Goal: Task Accomplishment & Management: Complete application form

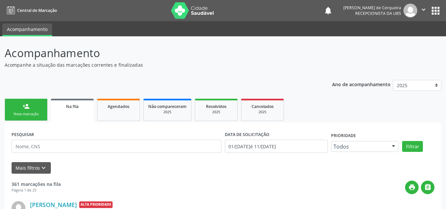
scroll to position [11, 0]
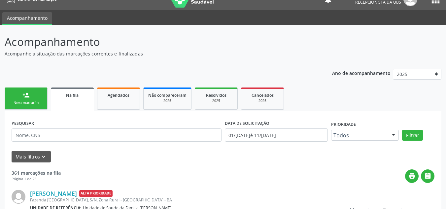
drag, startPoint x: 0, startPoint y: 0, endPoint x: 87, endPoint y: 93, distance: 127.5
click at [36, 95] on link "person_add Nova marcação" at bounding box center [26, 98] width 43 height 22
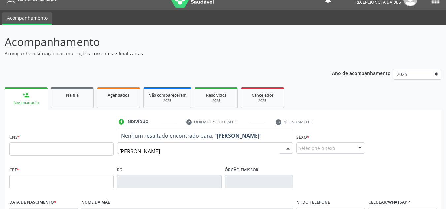
click at [202, 152] on input "[PERSON_NAME]" at bounding box center [199, 151] width 160 height 13
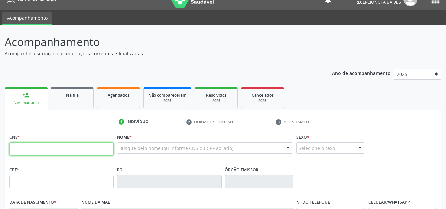
click at [84, 147] on input "text" at bounding box center [61, 148] width 104 height 13
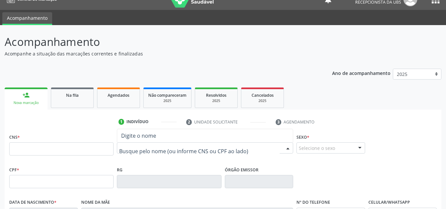
click at [133, 144] on div at bounding box center [205, 147] width 176 height 11
click at [158, 153] on div at bounding box center [205, 147] width 176 height 11
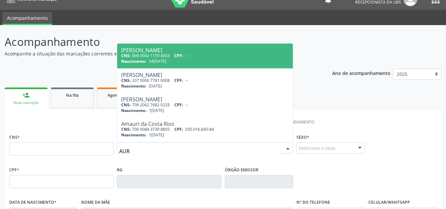
type input "AURÉ"
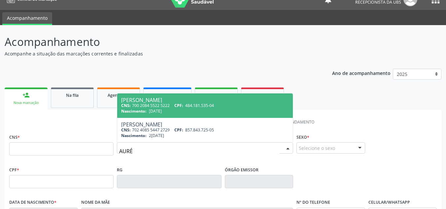
click at [161, 115] on span "[PERSON_NAME] CNS: 700 2084 5522 5222 CPF: 484.181.535-04 Nascimento: [DATE]" at bounding box center [205, 105] width 176 height 24
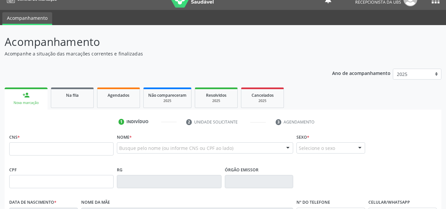
type input "700 2084 5522 5222"
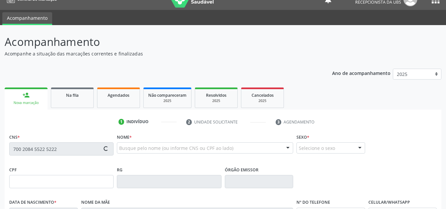
type input "484.181.535-04"
type input "[DATE]"
type input "Edelvita [PERSON_NAME]"
type input "[PHONE_NUMBER]"
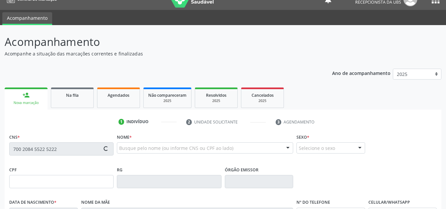
type input "S/N"
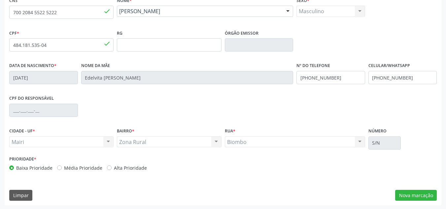
scroll to position [149, 0]
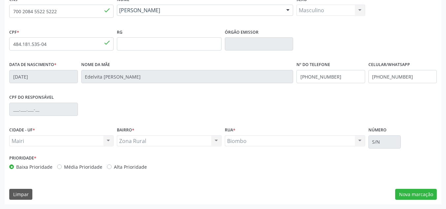
click at [64, 167] on label "Média Prioridade" at bounding box center [83, 166] width 38 height 7
click at [59, 167] on input "Média Prioridade" at bounding box center [59, 166] width 5 height 6
radio input "true"
click at [404, 194] on button "Nova marcação" at bounding box center [416, 194] width 42 height 11
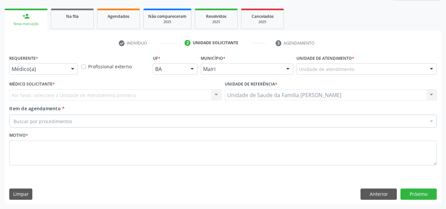
scroll to position [90, 0]
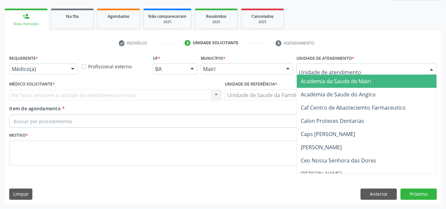
click at [354, 67] on div at bounding box center [366, 68] width 140 height 11
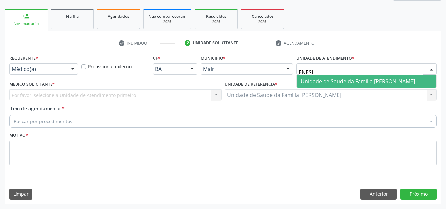
type input "ENESIA"
click at [351, 80] on span "Unidade de Saude da Familia [PERSON_NAME]" at bounding box center [358, 81] width 114 height 7
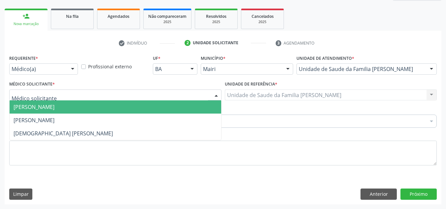
click at [125, 97] on div at bounding box center [115, 94] width 212 height 11
click at [122, 110] on span "[PERSON_NAME]" at bounding box center [116, 106] width 212 height 13
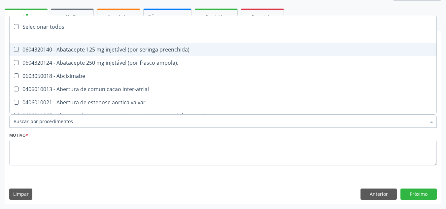
click at [210, 119] on div at bounding box center [222, 121] width 427 height 13
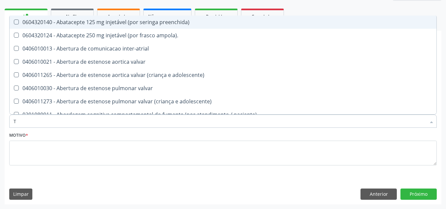
type input "TS"
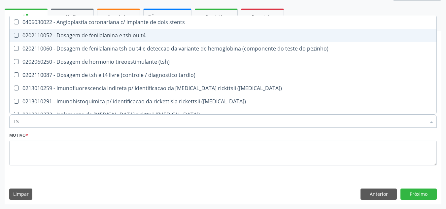
click at [16, 35] on t4 at bounding box center [16, 35] width 5 height 5
click at [14, 35] on t4 "checkbox" at bounding box center [12, 35] width 4 height 4
checkbox t4 "true"
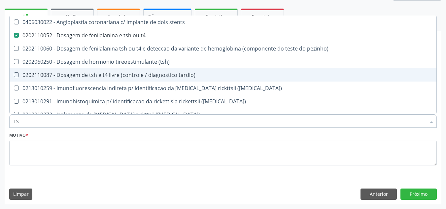
click at [17, 75] on tardio\) at bounding box center [16, 74] width 5 height 5
click at [14, 75] on tardio\) "checkbox" at bounding box center [12, 75] width 4 height 4
checkbox tardio\) "true"
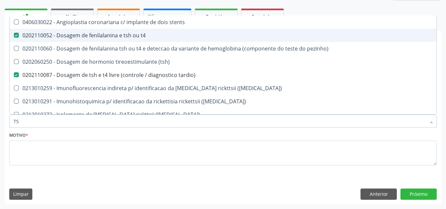
click at [17, 36] on t4 at bounding box center [16, 35] width 5 height 5
click at [14, 36] on t4 "checkbox" at bounding box center [12, 35] width 4 height 4
checkbox t4 "false"
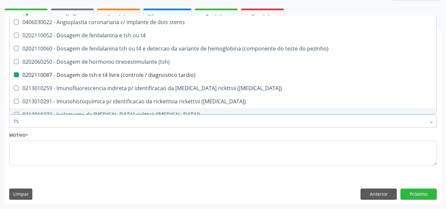
type input "T"
checkbox tardio\) "false"
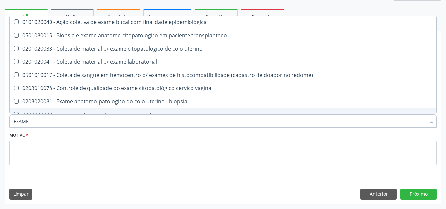
type input "EXAMES"
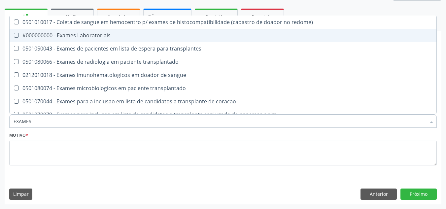
click at [16, 33] on Laboratoriais at bounding box center [16, 35] width 5 height 5
click at [14, 33] on Laboratoriais "checkbox" at bounding box center [12, 35] width 4 height 4
checkbox Laboratoriais "true"
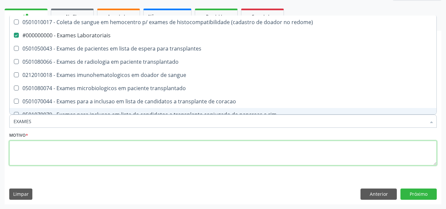
checkbox transplantes "true"
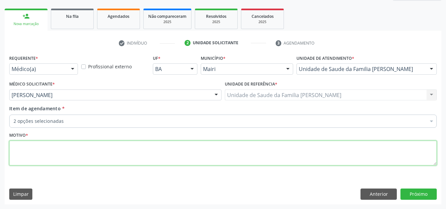
click at [30, 151] on textarea at bounding box center [222, 153] width 427 height 25
type textarea "ROTINA"
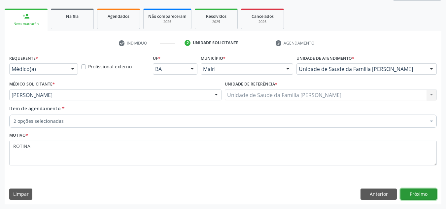
click at [407, 190] on button "Próximo" at bounding box center [418, 193] width 36 height 11
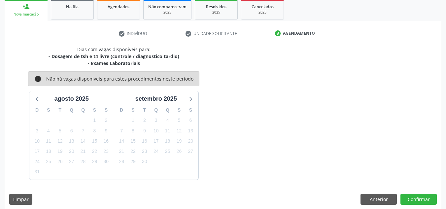
scroll to position [105, 0]
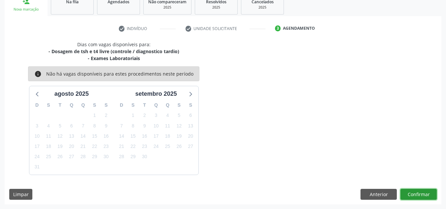
click at [414, 194] on button "Confirmar" at bounding box center [418, 194] width 36 height 11
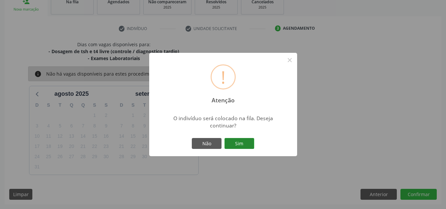
click at [248, 140] on button "Sim" at bounding box center [239, 143] width 30 height 11
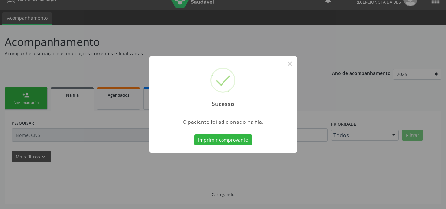
scroll to position [11, 0]
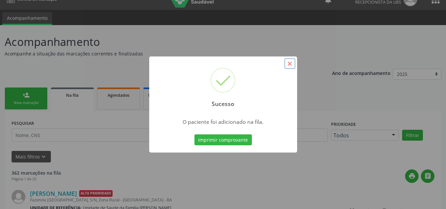
click at [289, 61] on button "×" at bounding box center [289, 63] width 11 height 11
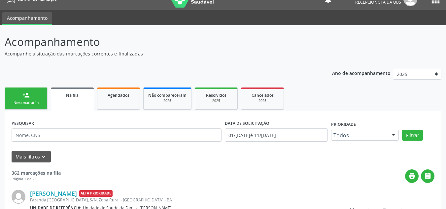
click at [31, 95] on link "person_add Nova marcação" at bounding box center [26, 98] width 43 height 22
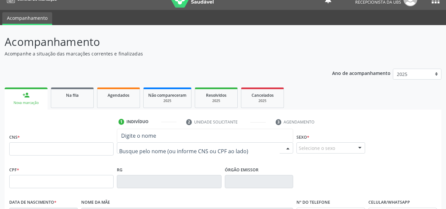
click at [132, 145] on div at bounding box center [205, 147] width 176 height 11
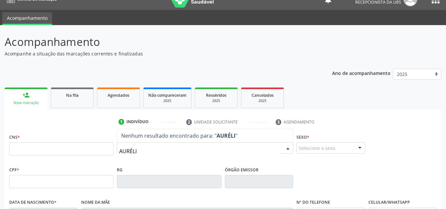
type input "AURÉLIO"
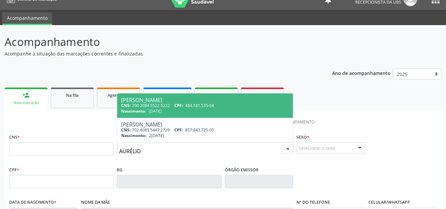
click at [123, 104] on span "CNS:" at bounding box center [126, 106] width 10 height 6
type input "700 2084 5522 5222"
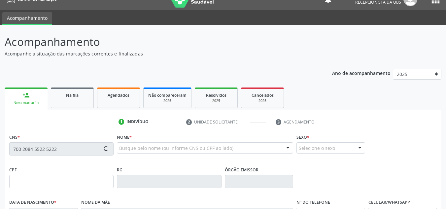
type input "484.181.535-04"
type input "[DATE]"
type input "Edelvita [PERSON_NAME]"
type input "[PHONE_NUMBER]"
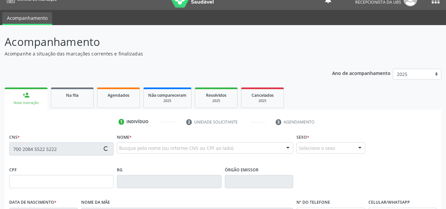
type input "S/N"
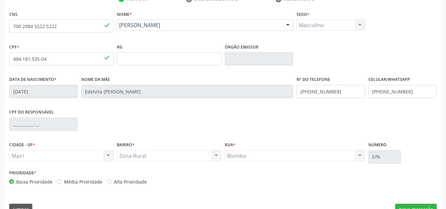
scroll to position [149, 0]
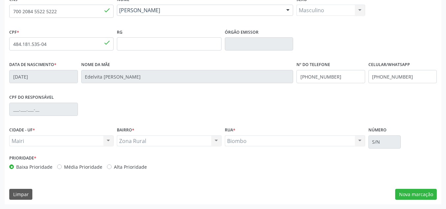
click at [64, 165] on label "Média Prioridade" at bounding box center [83, 166] width 38 height 7
click at [58, 165] on input "Média Prioridade" at bounding box center [59, 166] width 5 height 6
radio input "true"
click at [430, 194] on button "Nova marcação" at bounding box center [416, 194] width 42 height 11
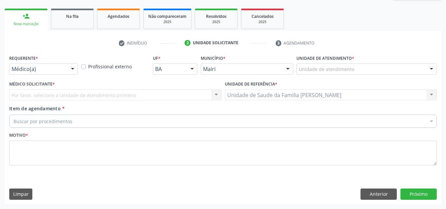
scroll to position [90, 0]
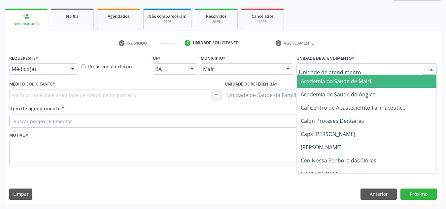
click at [370, 67] on div at bounding box center [366, 68] width 140 height 11
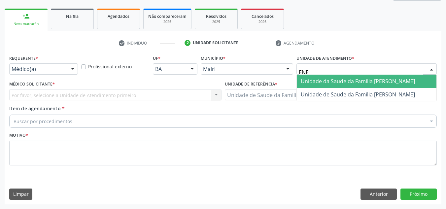
type input "ENES"
click at [370, 80] on span "Unidade de Saude da Familia [PERSON_NAME]" at bounding box center [358, 81] width 114 height 7
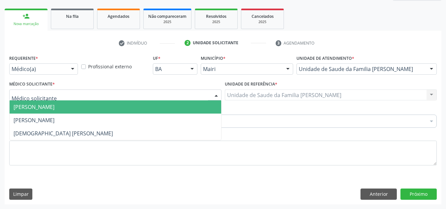
click at [111, 94] on div at bounding box center [115, 94] width 212 height 11
click at [109, 107] on span "[PERSON_NAME]" at bounding box center [116, 106] width 212 height 13
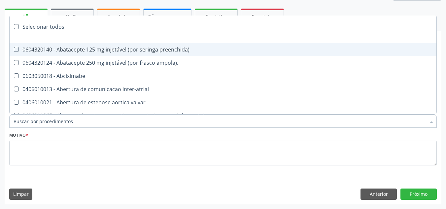
click at [119, 117] on div at bounding box center [222, 121] width 427 height 13
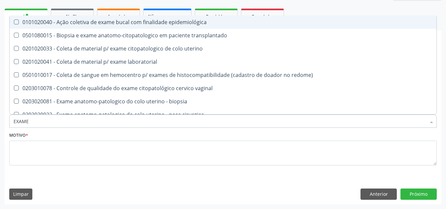
type input "EXAMES"
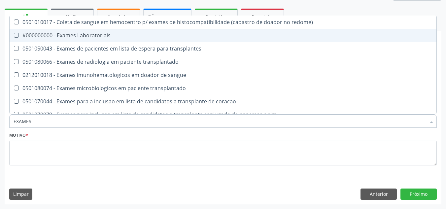
click at [17, 37] on Laboratoriais at bounding box center [16, 35] width 5 height 5
click at [14, 37] on Laboratoriais "checkbox" at bounding box center [12, 35] width 4 height 4
checkbox Laboratoriais "true"
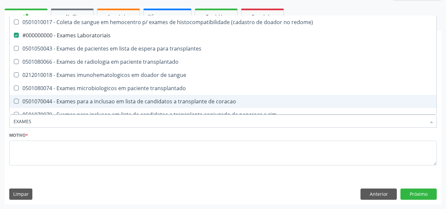
type input "EXAME"
checkbox Laboratoriais "false"
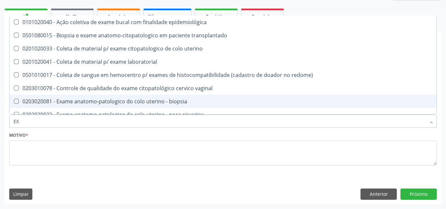
type input "E"
checkbox Laboratoriais "false"
checkbox transplantado "false"
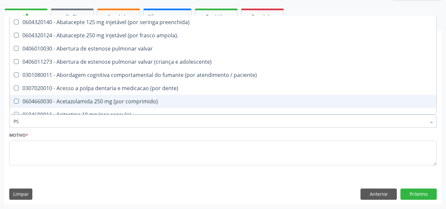
type input "PSA"
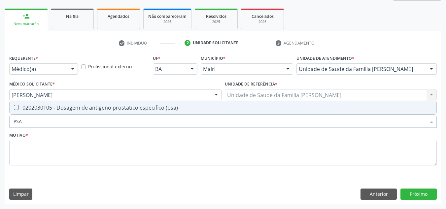
click at [15, 107] on \(psa\) at bounding box center [16, 107] width 5 height 5
click at [14, 107] on \(psa\) "checkbox" at bounding box center [12, 107] width 4 height 4
checkbox \(psa\) "true"
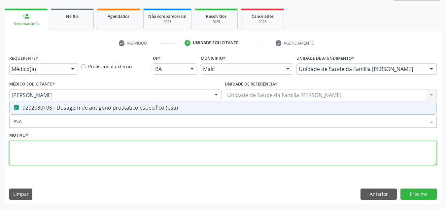
click at [24, 154] on textarea at bounding box center [222, 153] width 427 height 25
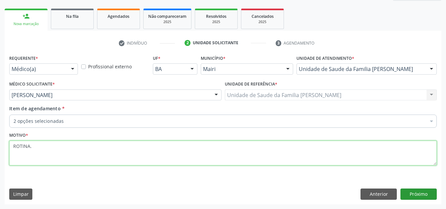
type textarea "ROTINA."
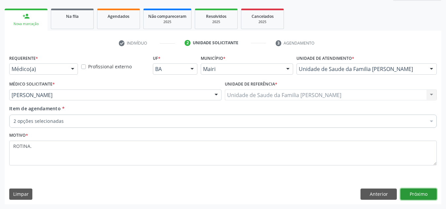
click at [420, 191] on button "Próximo" at bounding box center [418, 193] width 36 height 11
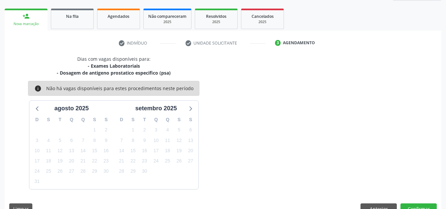
scroll to position [105, 0]
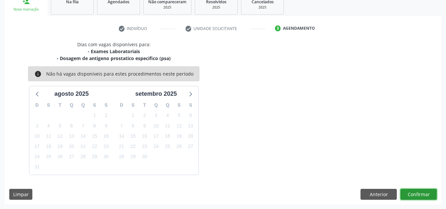
click at [417, 193] on button "Confirmar" at bounding box center [418, 194] width 36 height 11
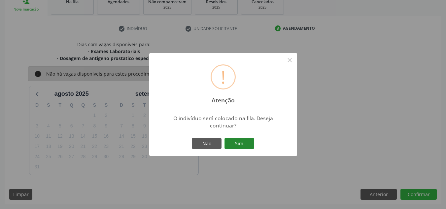
click at [252, 144] on button "Sim" at bounding box center [239, 143] width 30 height 11
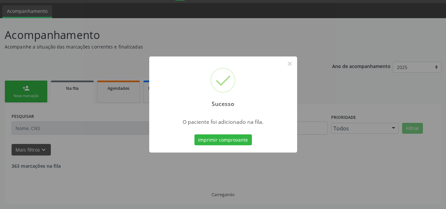
scroll to position [11, 0]
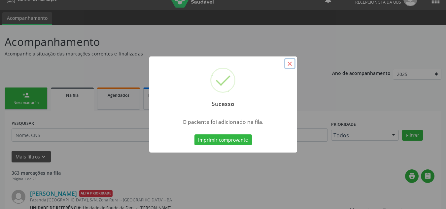
click at [290, 65] on button "×" at bounding box center [289, 63] width 11 height 11
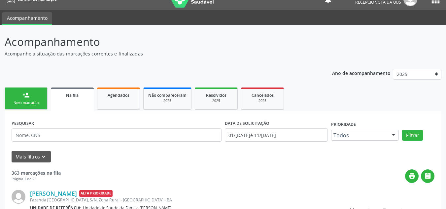
click at [17, 97] on link "person_add Nova marcação" at bounding box center [26, 98] width 43 height 22
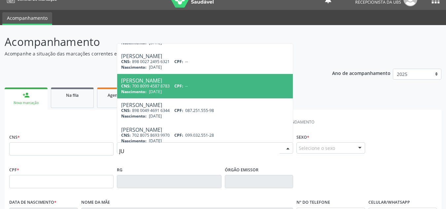
scroll to position [269, 0]
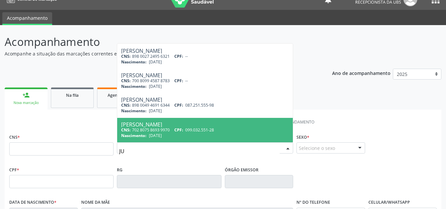
type input "J"
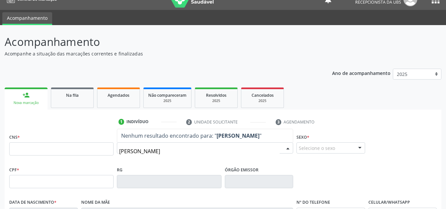
type input "[PERSON_NAME]"
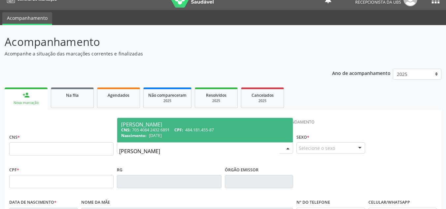
click at [198, 139] on span "[PERSON_NAME] CNS: 705 4084 2432 6891 CPF: 484.181.455-87 Nascimento: 1[DATE]" at bounding box center [205, 130] width 176 height 24
type input "705 4084 2432 6891"
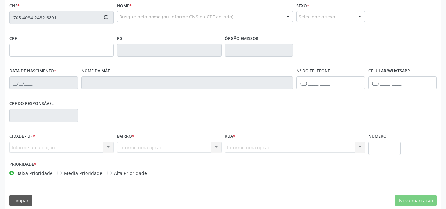
scroll to position [143, 0]
type input "484.181.455-87"
type input "[DATE]"
type input "[PERSON_NAME]"
type input "[PHONE_NUMBER]"
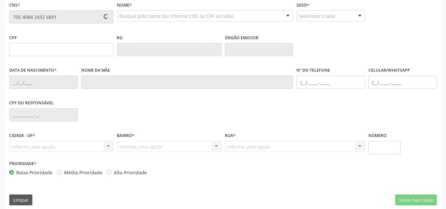
type input "484.181.535-04"
type input "S/N"
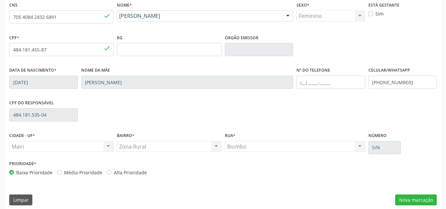
click at [64, 170] on label "Média Prioridade" at bounding box center [83, 172] width 38 height 7
click at [58, 170] on input "Média Prioridade" at bounding box center [59, 172] width 5 height 6
radio input "true"
click at [431, 202] on button "Nova marcação" at bounding box center [416, 199] width 42 height 11
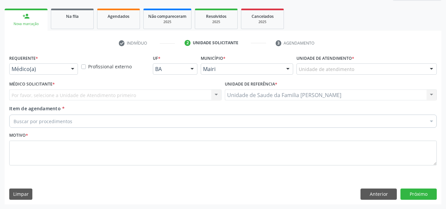
scroll to position [90, 0]
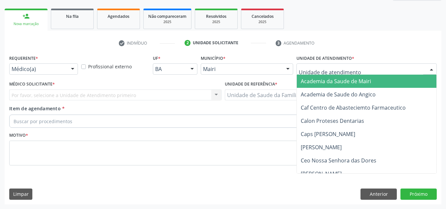
click at [381, 68] on div at bounding box center [366, 68] width 140 height 11
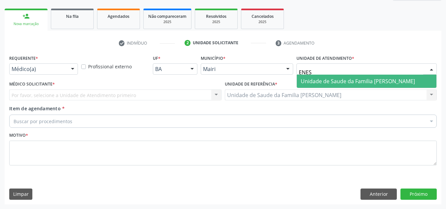
type input "ENESI"
click at [381, 77] on span "Unidade de Saude da Familia [PERSON_NAME]" at bounding box center [367, 81] width 140 height 13
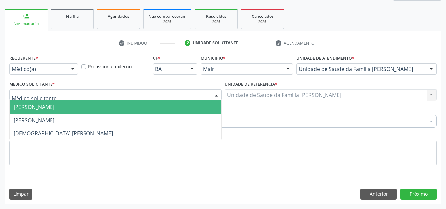
click at [179, 96] on div at bounding box center [115, 94] width 212 height 11
click at [174, 105] on span "[PERSON_NAME]" at bounding box center [116, 106] width 212 height 13
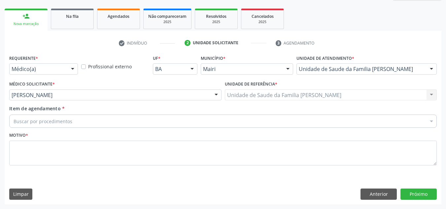
click at [136, 127] on div "Buscar por procedimentos" at bounding box center [222, 121] width 427 height 13
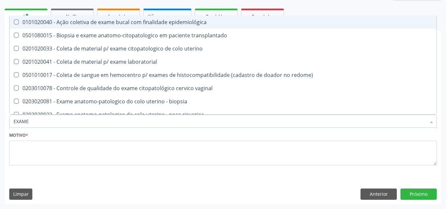
type input "EXAMES"
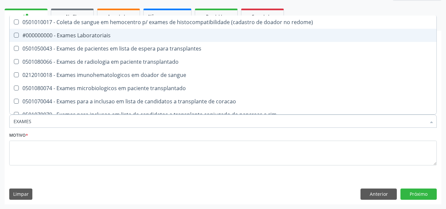
click at [17, 36] on Laboratoriais at bounding box center [16, 35] width 5 height 5
click at [14, 36] on Laboratoriais "checkbox" at bounding box center [12, 35] width 4 height 4
checkbox Laboratoriais "true"
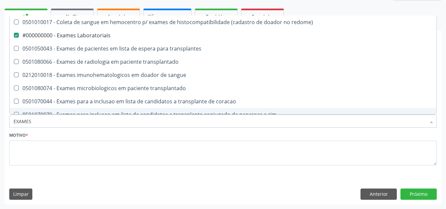
type input "EXAME"
checkbox Laboratoriais "false"
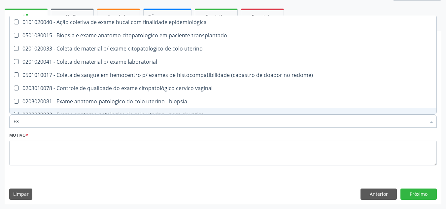
type input "E"
checkbox Laboratoriais "false"
checkbox transplantado "false"
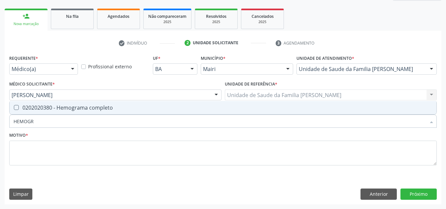
type input "HEMOGRA"
click at [19, 106] on div "0202020380 - Hemograma completo" at bounding box center [223, 107] width 419 height 5
checkbox completo "true"
type input "H"
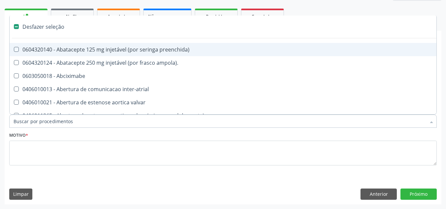
checkbox preenchida\) "false"
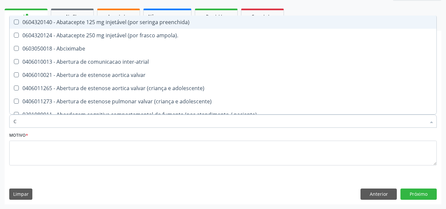
type input "CO"
checkbox osseo "true"
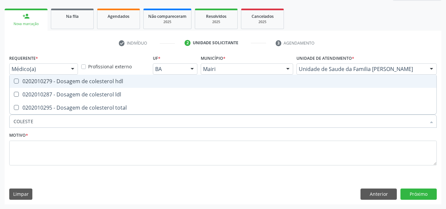
type input "COLESTER"
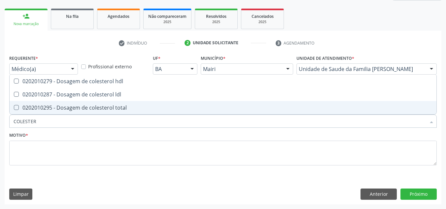
click at [18, 105] on span "0202010295 - Dosagem de colesterol total" at bounding box center [223, 107] width 427 height 13
checkbox total "true"
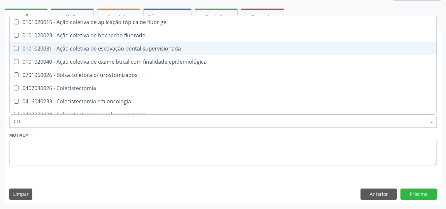
type input "C"
checkbox supervisionada "false"
checkbox total "false"
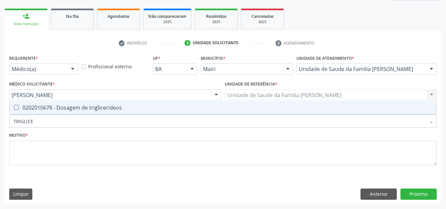
type input "TRIGLICER"
click at [18, 107] on triglicerideos at bounding box center [16, 107] width 5 height 5
click at [14, 107] on triglicerideos "checkbox" at bounding box center [12, 107] width 4 height 4
checkbox triglicerideos "true"
type input "TRIG"
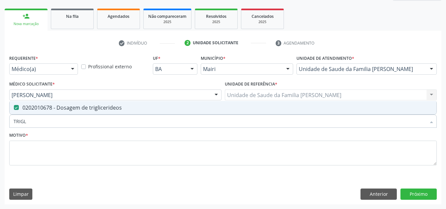
checkbox triglicerideos "false"
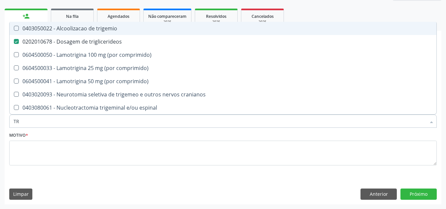
type input "T"
checkbox triglicerideos "false"
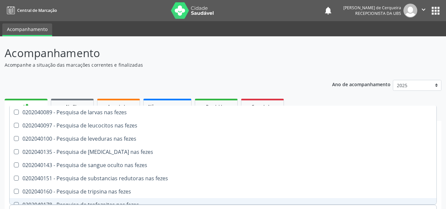
scroll to position [90, 0]
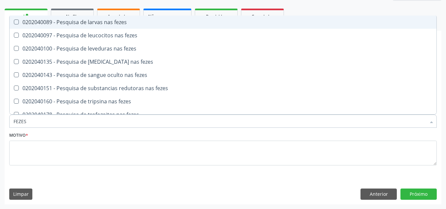
click at [15, 23] on fezes at bounding box center [16, 21] width 5 height 5
click at [14, 23] on fezes "checkbox" at bounding box center [12, 22] width 4 height 4
checkbox fezes "true"
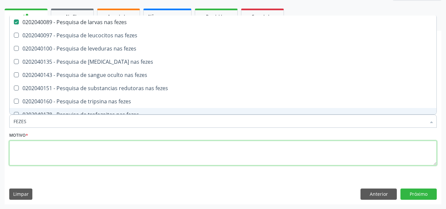
click at [19, 148] on textarea at bounding box center [222, 153] width 427 height 25
checkbox fezes "true"
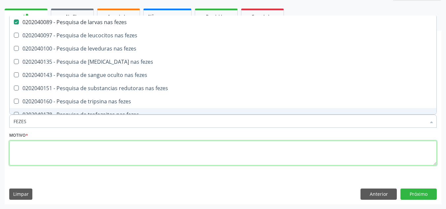
checkbox fezes "true"
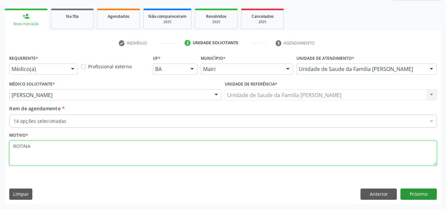
type textarea "ROTINA"
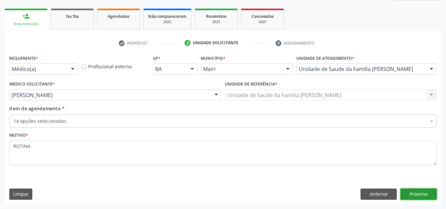
click at [423, 191] on button "Próximo" at bounding box center [418, 193] width 36 height 11
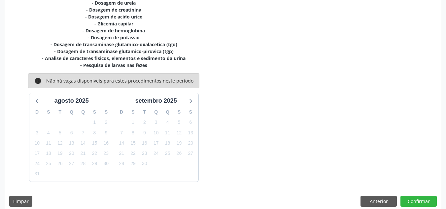
scroll to position [188, 0]
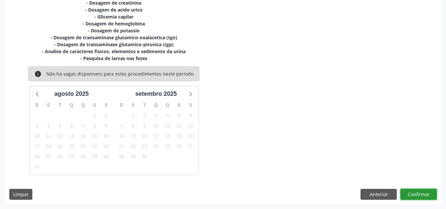
click at [415, 194] on button "Confirmar" at bounding box center [418, 194] width 36 height 11
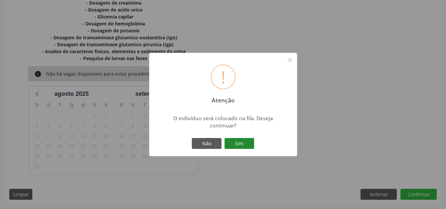
click at [251, 145] on button "Sim" at bounding box center [239, 143] width 30 height 11
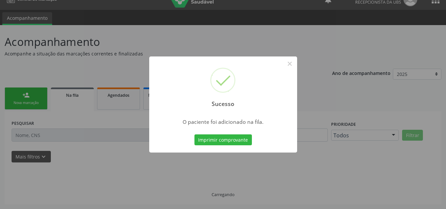
scroll to position [11, 0]
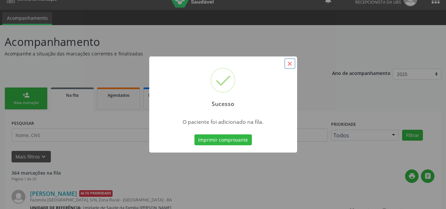
click at [290, 64] on button "×" at bounding box center [289, 63] width 11 height 11
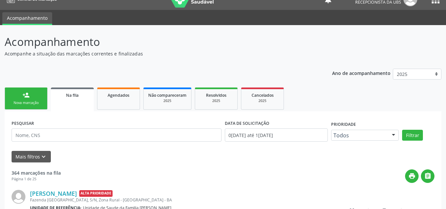
drag, startPoint x: 300, startPoint y: 87, endPoint x: 200, endPoint y: 64, distance: 103.3
click at [33, 93] on link "person_add Nova marcação" at bounding box center [26, 98] width 43 height 22
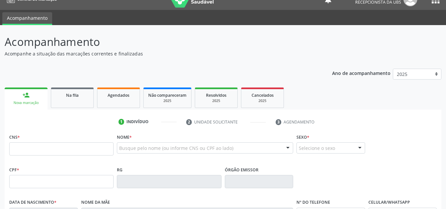
click at [37, 101] on div "Nova marcação" at bounding box center [26, 102] width 34 height 5
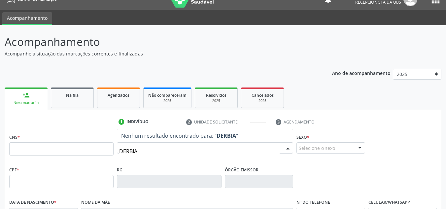
type input "DERBIA"
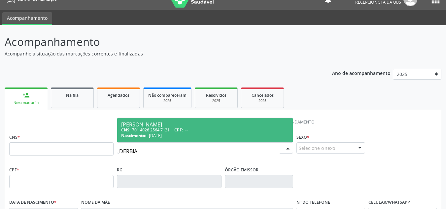
click at [155, 127] on div "CNS: 701 4026 2564 7131 CPF: --" at bounding box center [205, 130] width 168 height 6
type input "701 4026 2564 7131"
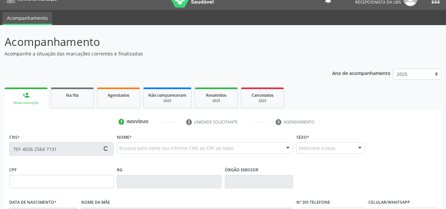
type input "19/05/1973"
type input "Rita Dias de Souza"
type input "(74) 99915-2221"
type input "S/N"
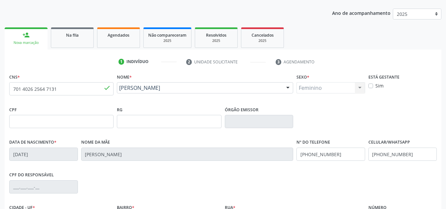
scroll to position [149, 0]
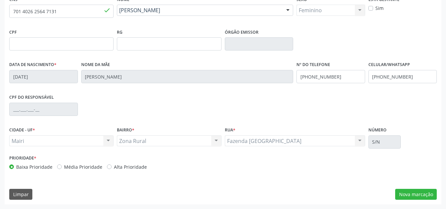
click at [114, 166] on label "Alta Prioridade" at bounding box center [130, 166] width 33 height 7
click at [107, 166] on input "Alta Prioridade" at bounding box center [109, 166] width 5 height 6
radio input "true"
click at [416, 193] on button "Nova marcação" at bounding box center [416, 194] width 42 height 11
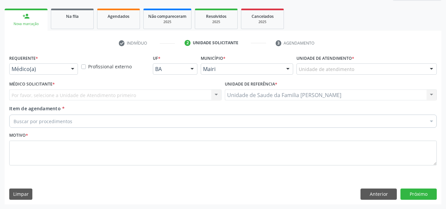
scroll to position [90, 0]
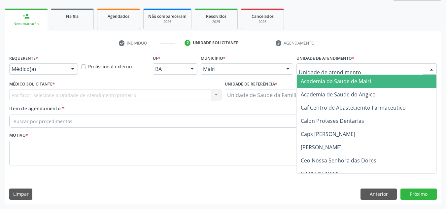
click at [355, 68] on div at bounding box center [366, 68] width 140 height 11
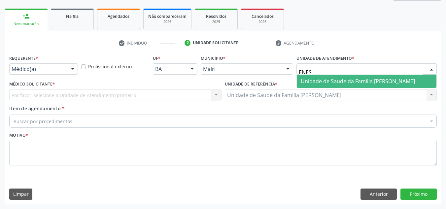
type input "ENESI"
click at [365, 83] on span "Unidade de Saude da Familia [PERSON_NAME]" at bounding box center [358, 81] width 114 height 7
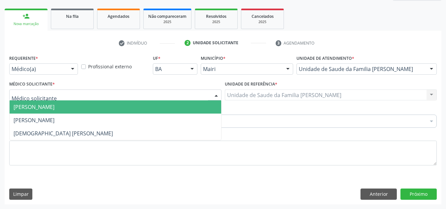
click at [90, 91] on div at bounding box center [115, 94] width 212 height 11
click at [63, 109] on span "[PERSON_NAME]" at bounding box center [116, 106] width 212 height 13
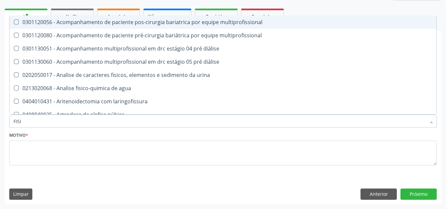
type input "FISIO"
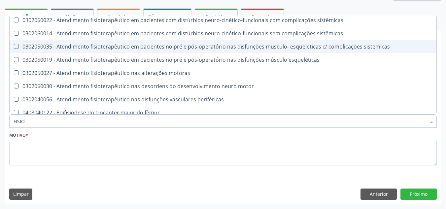
scroll to position [212, 0]
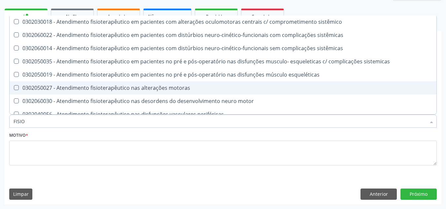
click at [17, 86] on motoras at bounding box center [16, 87] width 5 height 5
click at [14, 86] on motoras "checkbox" at bounding box center [12, 87] width 4 height 4
checkbox motoras "true"
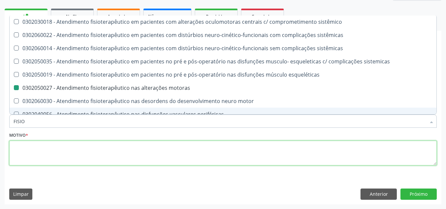
click at [19, 153] on textarea at bounding box center [222, 153] width 427 height 25
checkbox cognitivo "true"
checkbox motoras "false"
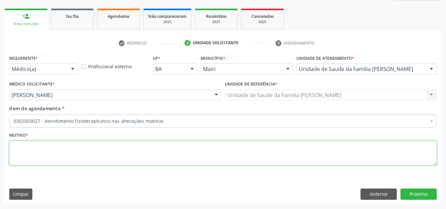
scroll to position [0, 0]
type textarea "10 SESSOES DE FISIOTERAPIA+DOR LOMBAR."
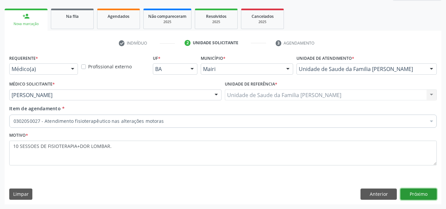
click at [433, 191] on button "Próximo" at bounding box center [418, 193] width 36 height 11
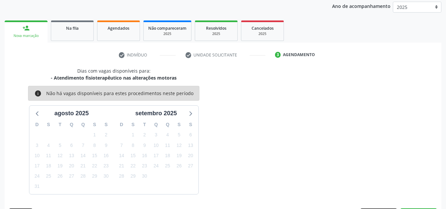
scroll to position [90, 0]
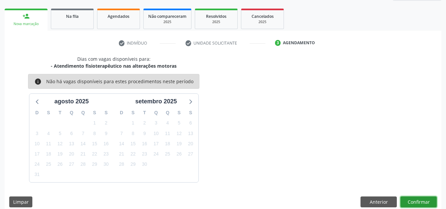
click at [409, 198] on button "Confirmar" at bounding box center [418, 201] width 36 height 11
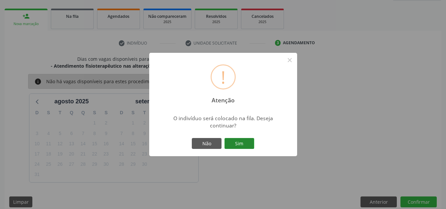
click at [242, 139] on button "Sim" at bounding box center [239, 143] width 30 height 11
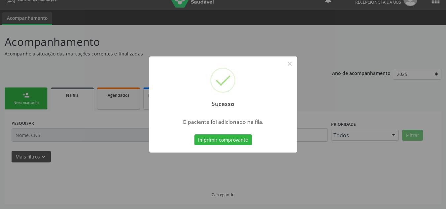
scroll to position [11, 0]
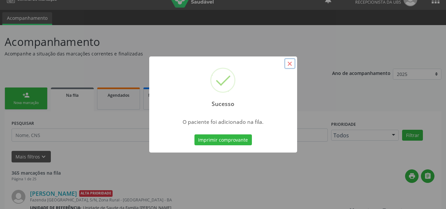
click at [289, 60] on button "×" at bounding box center [289, 63] width 11 height 11
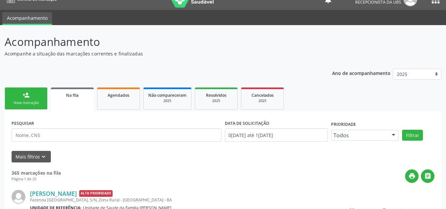
click at [32, 99] on link "person_add Nova marcação" at bounding box center [26, 98] width 43 height 22
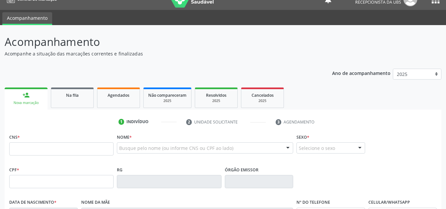
click at [38, 102] on div "Nova marcação" at bounding box center [26, 102] width 34 height 5
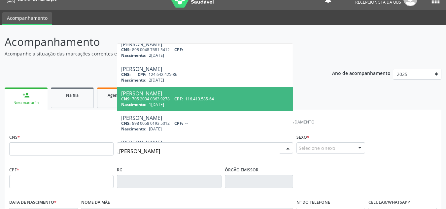
scroll to position [0, 0]
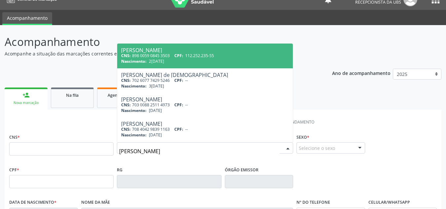
type input "MARIA CECÍL"
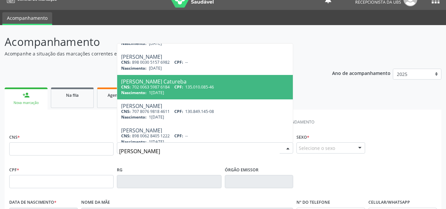
scroll to position [198, 0]
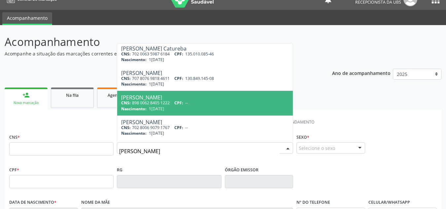
click at [183, 104] on span "CPF:" at bounding box center [178, 103] width 9 height 6
type input "898 0062 8405 1222"
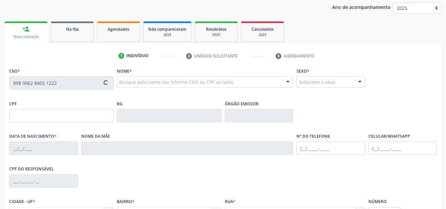
type input "14/04/2022"
type input "Natalia Rios da Silva Gomes"
type input "(74) 99901-2612"
type input "20"
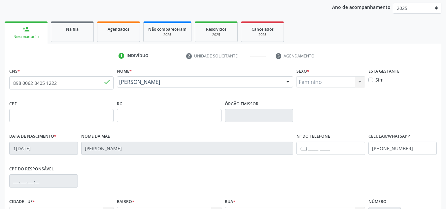
scroll to position [143, 0]
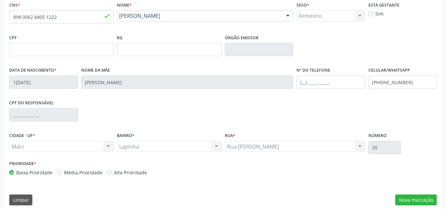
click at [64, 170] on label "Média Prioridade" at bounding box center [83, 172] width 38 height 7
click at [57, 170] on input "Média Prioridade" at bounding box center [59, 172] width 5 height 6
radio input "true"
click at [407, 195] on button "Nova marcação" at bounding box center [416, 199] width 42 height 11
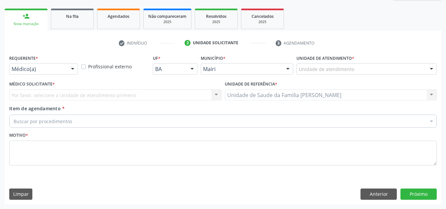
scroll to position [90, 0]
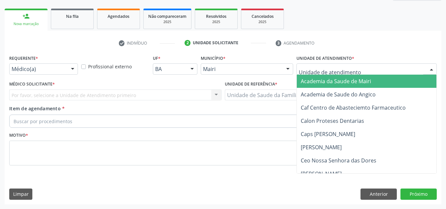
click at [371, 65] on div at bounding box center [366, 68] width 140 height 11
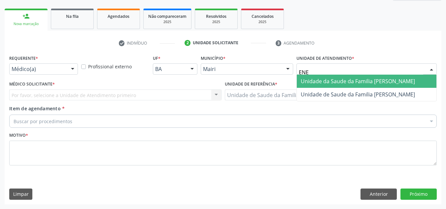
type input "ENES"
click at [366, 76] on span "Unidade de Saude da Familia [PERSON_NAME]" at bounding box center [367, 81] width 140 height 13
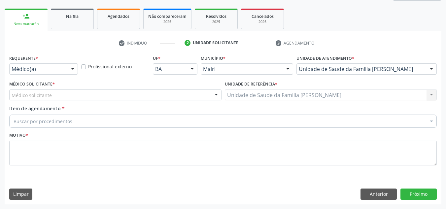
click at [88, 96] on div "Médico solicitante" at bounding box center [115, 94] width 212 height 11
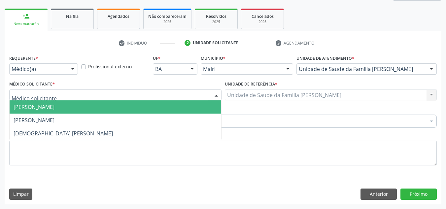
click at [84, 104] on span "[PERSON_NAME]" at bounding box center [116, 106] width 212 height 13
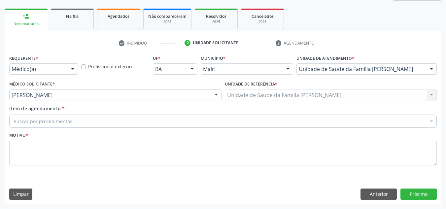
click at [83, 115] on div "Buscar por procedimentos Selecionar todos 0604320140 - Abatacepte 125 mg injetá…" at bounding box center [222, 120] width 427 height 11
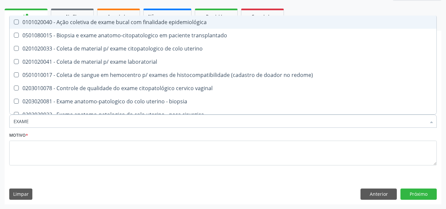
type input "EXAMES"
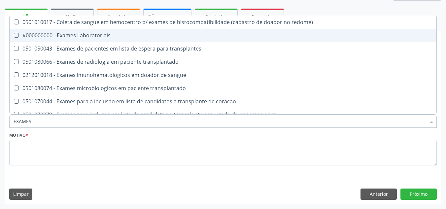
click at [14, 35] on div at bounding box center [12, 35] width 5 height 5
checkbox Laboratoriais "true"
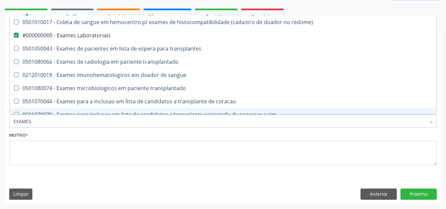
type input "EXAME"
checkbox Laboratoriais "false"
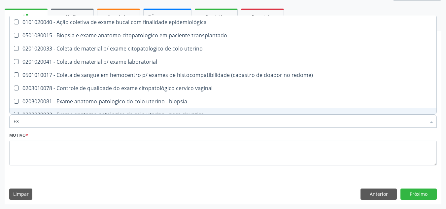
type input "E"
checkbox Laboratoriais "false"
checkbox transplantado "false"
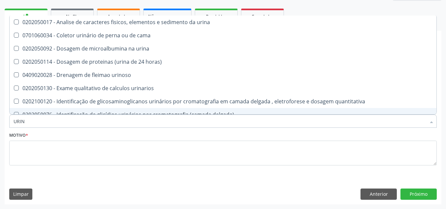
type input "URINA"
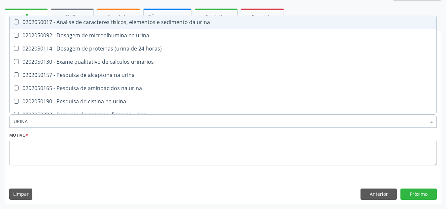
click at [17, 19] on span "0202050017 - Analise de caracteres fisicos, elementos e sedimento da urina" at bounding box center [223, 22] width 427 height 13
checkbox urina "true"
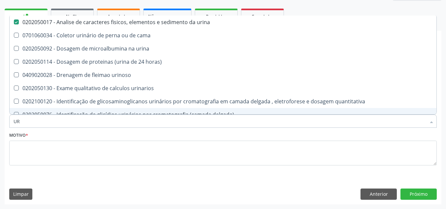
type input "U"
checkbox urina "false"
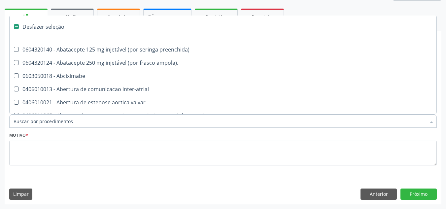
type input "F"
checkbox reabilitacao "true"
checkbox urina "false"
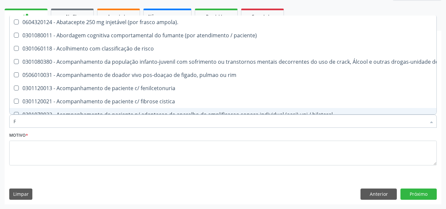
type input "FE"
checkbox urina "false"
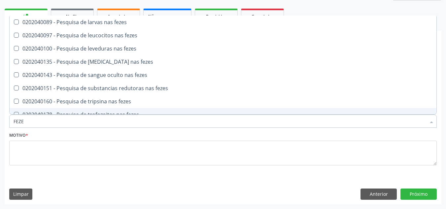
type input "FEZES"
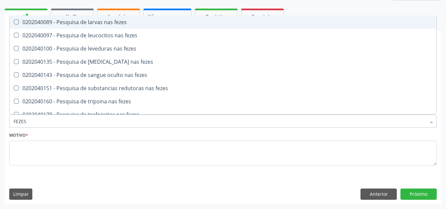
click at [17, 19] on span "0202040089 - Pesquisa de larvas nas fezes" at bounding box center [223, 22] width 427 height 13
checkbox fezes "true"
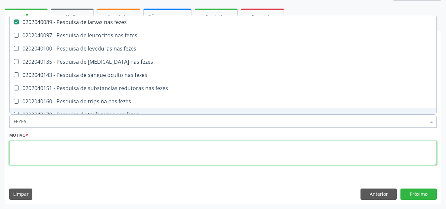
click at [29, 146] on textarea at bounding box center [222, 153] width 427 height 25
checkbox fezes "true"
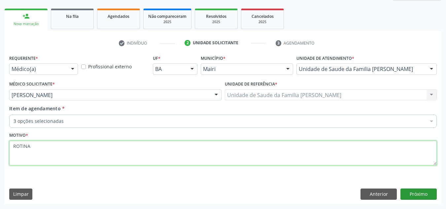
type textarea "ROTINA"
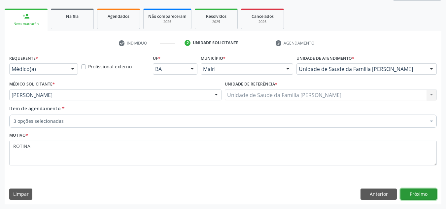
click at [414, 196] on button "Próximo" at bounding box center [418, 193] width 36 height 11
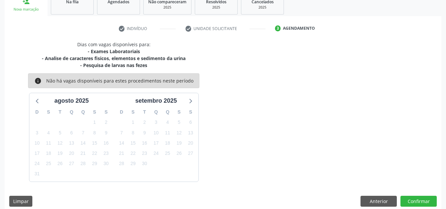
scroll to position [112, 0]
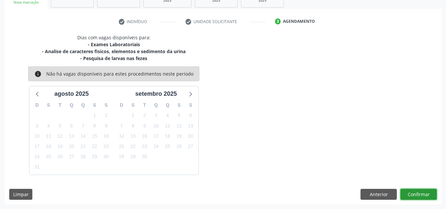
click at [415, 192] on button "Confirmar" at bounding box center [418, 194] width 36 height 11
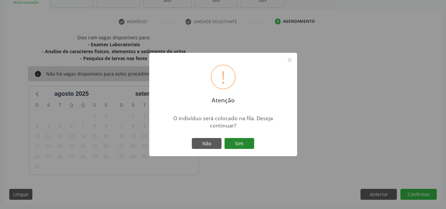
click at [252, 140] on button "Sim" at bounding box center [239, 143] width 30 height 11
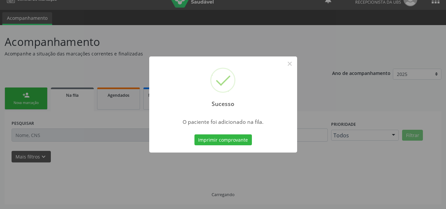
scroll to position [11, 0]
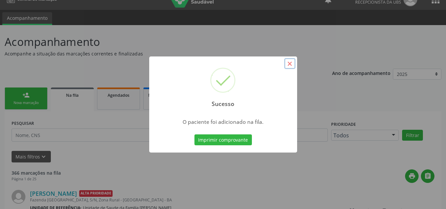
click at [289, 64] on button "×" at bounding box center [289, 63] width 11 height 11
